Goal: Navigation & Orientation: Find specific page/section

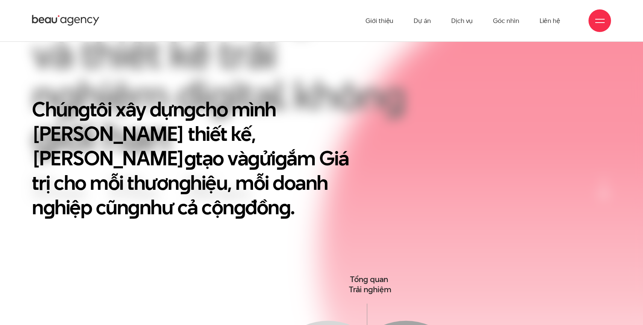
scroll to position [169, 0]
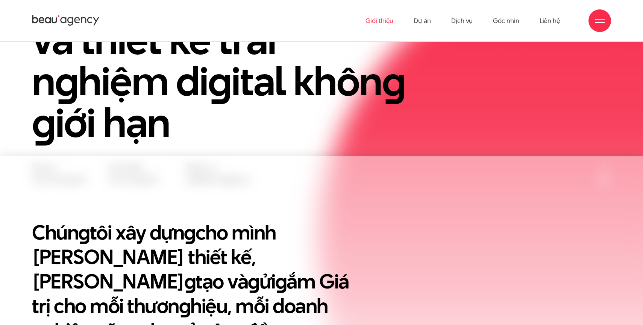
click at [381, 22] on link "Giới thiệu" at bounding box center [380, 20] width 28 height 41
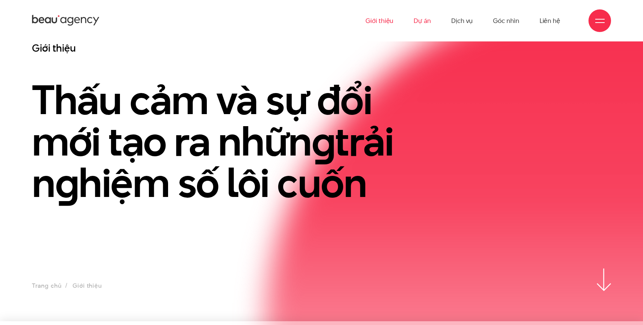
click at [415, 23] on link "Dự án" at bounding box center [422, 20] width 17 height 41
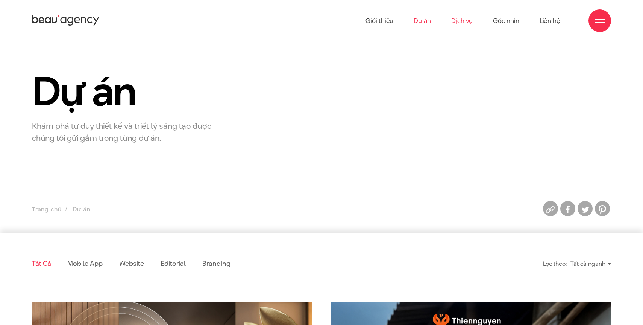
click at [463, 23] on link "Dịch vụ" at bounding box center [461, 20] width 21 height 41
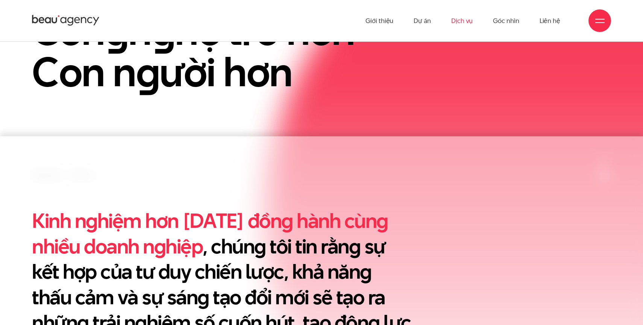
scroll to position [111, 0]
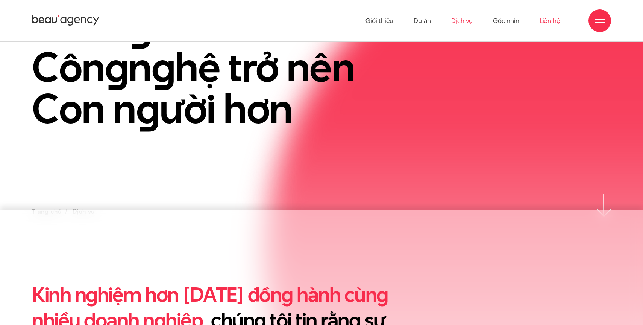
click at [552, 20] on link "Liên hệ" at bounding box center [550, 20] width 21 height 41
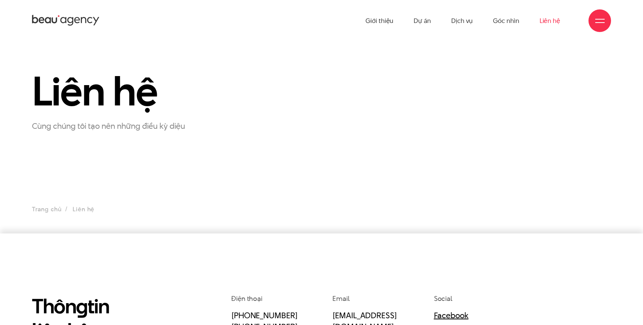
click at [594, 24] on div at bounding box center [600, 20] width 23 height 23
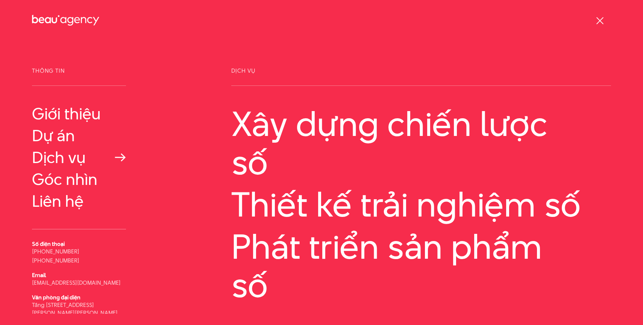
scroll to position [86, 0]
